Goal: Communication & Community: Answer question/provide support

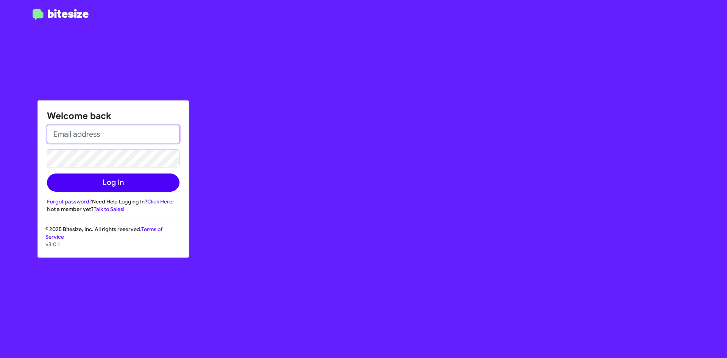
type input "[EMAIL_ADDRESS][DOMAIN_NAME]"
click at [105, 179] on button "Log In" at bounding box center [113, 182] width 132 height 18
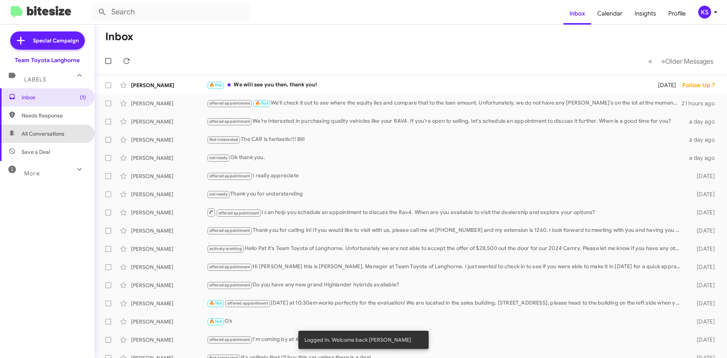
click at [59, 135] on span "All Conversations" at bounding box center [43, 134] width 43 height 8
type input "in:all-conversations"
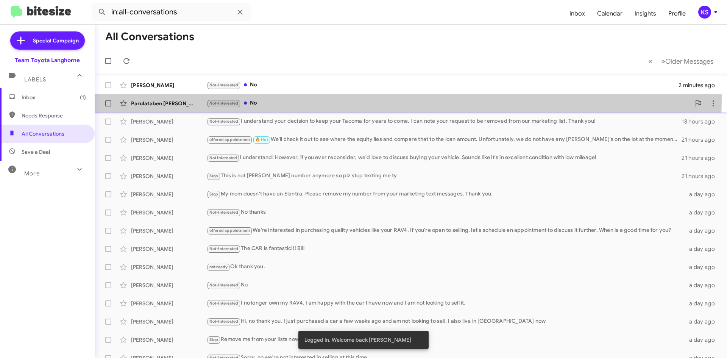
click at [296, 98] on div "Parulataben [PERSON_NAME] Not-Interested No 15 hours ago" at bounding box center [411, 103] width 620 height 15
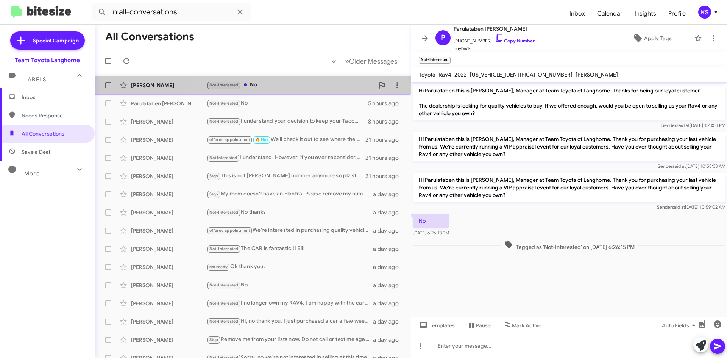
click at [296, 86] on div "Not-Interested No" at bounding box center [291, 85] width 168 height 9
